Goal: Task Accomplishment & Management: Use online tool/utility

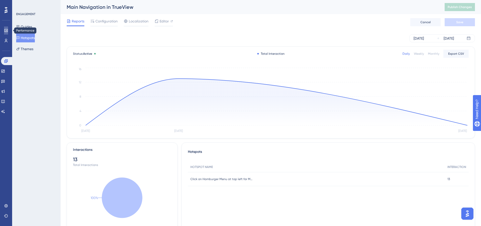
click at [6, 31] on icon at bounding box center [5, 30] width 3 height 3
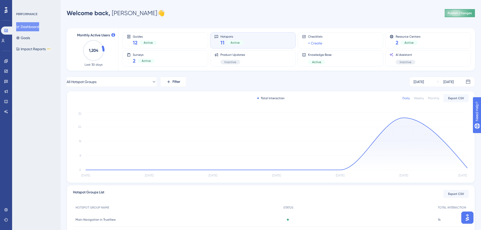
click at [458, 13] on span "Publish Changes" at bounding box center [460, 13] width 24 height 4
click at [4, 62] on link at bounding box center [6, 61] width 4 height 8
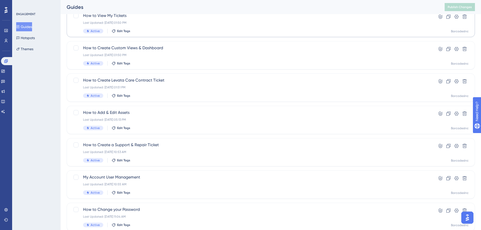
scroll to position [126, 0]
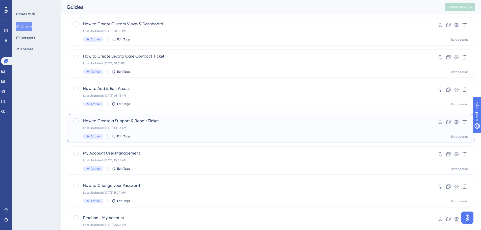
click at [95, 120] on span "How to Create a Support & Repair Ticket" at bounding box center [250, 121] width 335 height 6
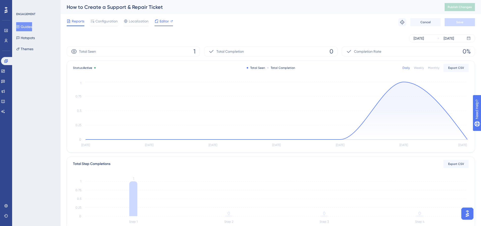
click at [164, 22] on span "Editor" at bounding box center [164, 21] width 9 height 6
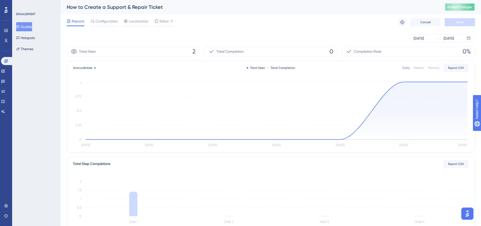
click at [460, 8] on span "Publish Changes" at bounding box center [460, 7] width 24 height 4
